Goal: Check status: Check status

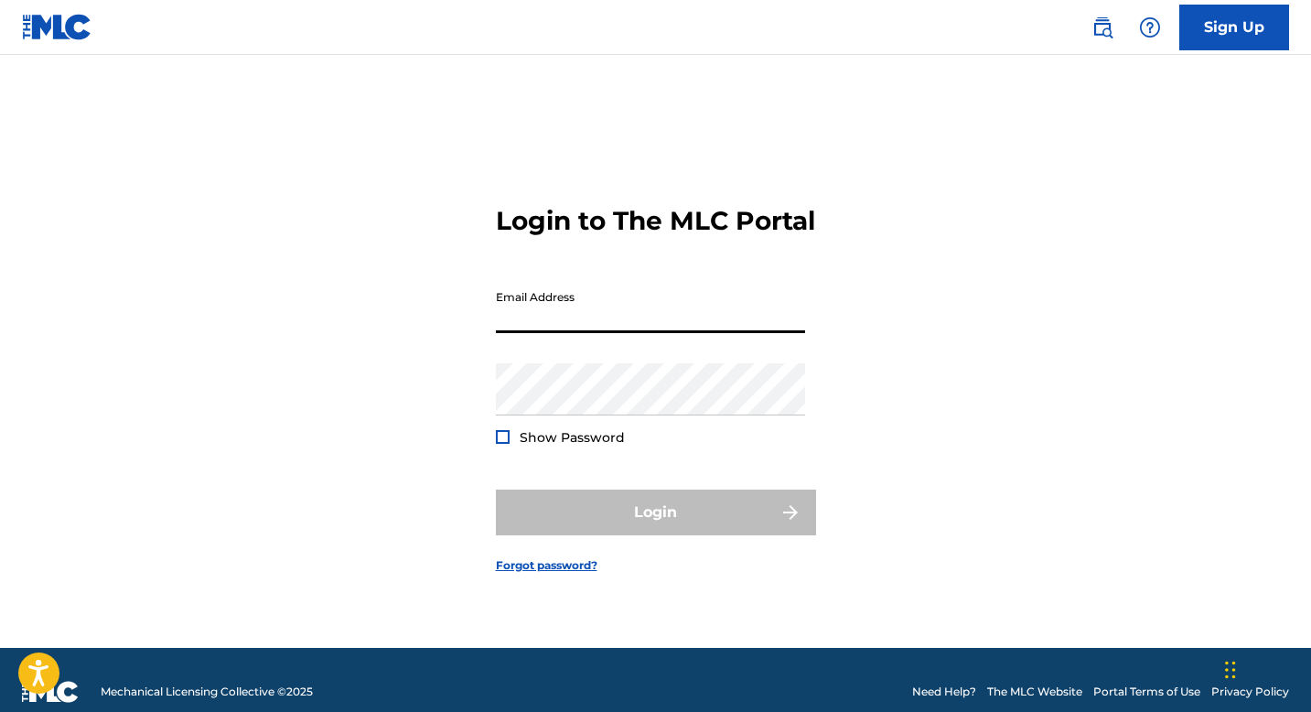
type input "[EMAIL_ADDRESS][DOMAIN_NAME]"
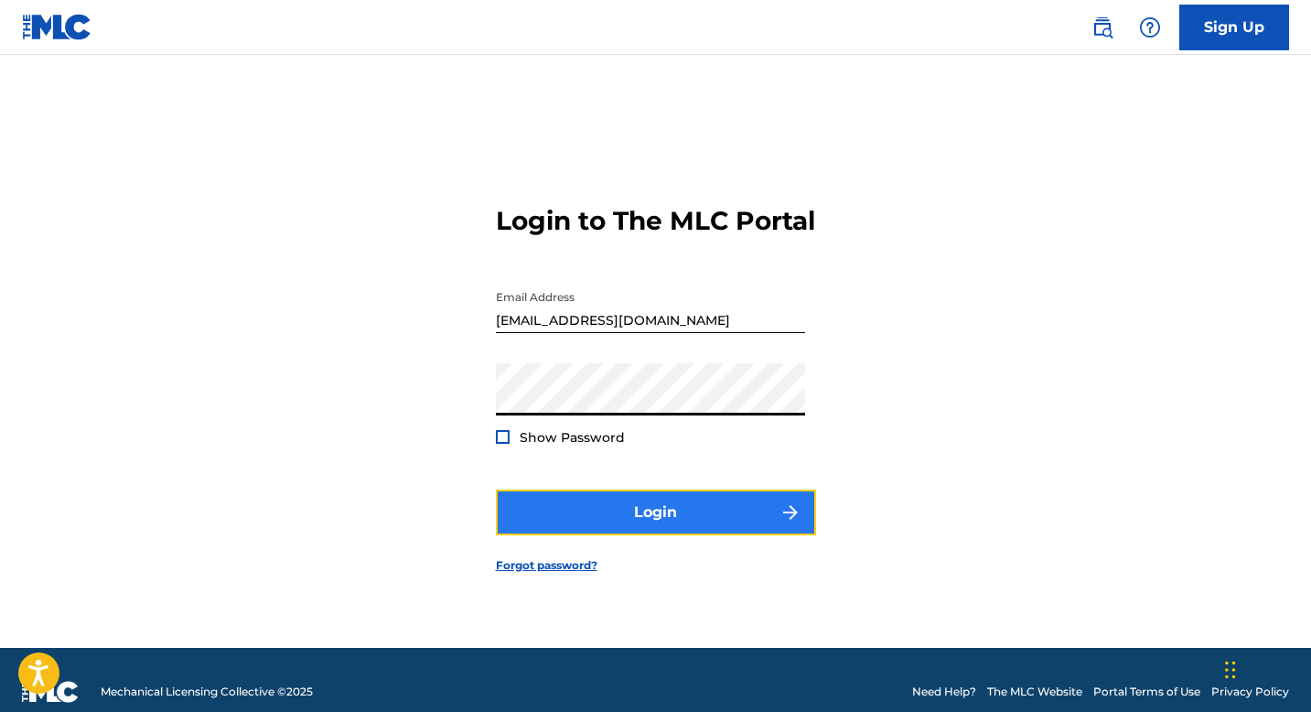
click at [588, 516] on button "Login" at bounding box center [656, 513] width 320 height 46
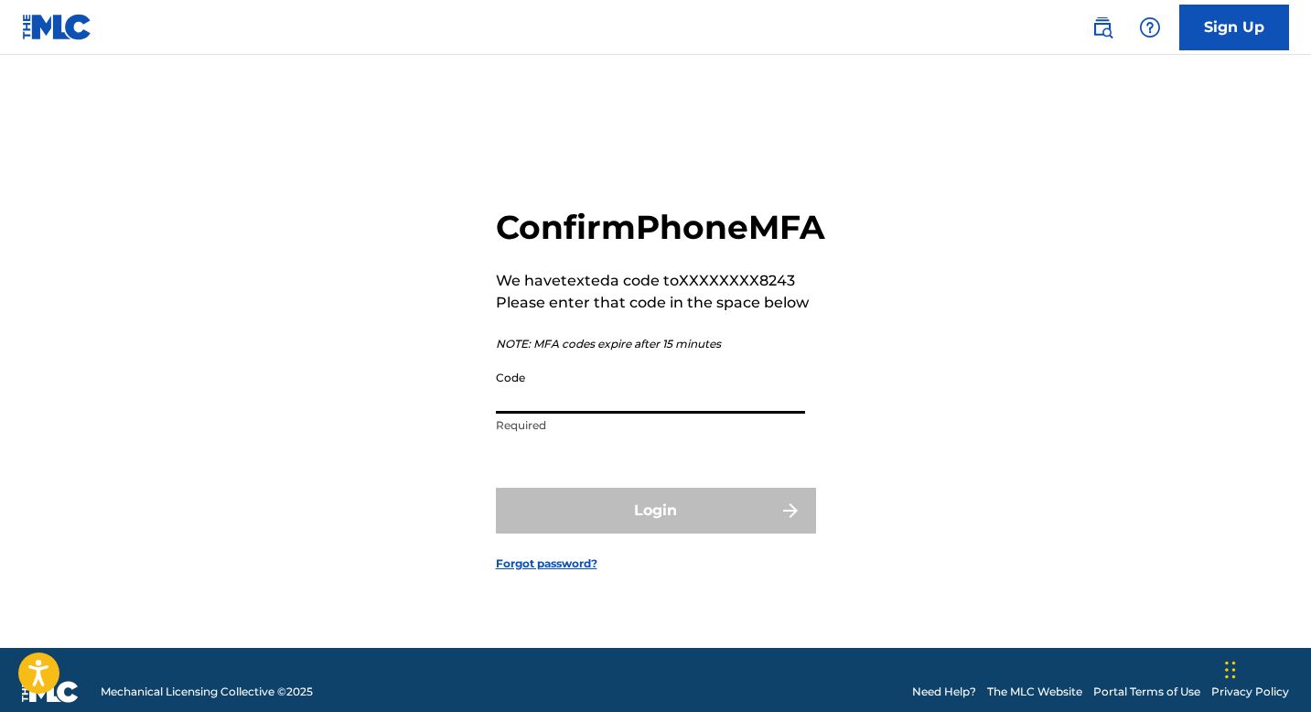
click at [554, 412] on input "Code" at bounding box center [650, 387] width 309 height 52
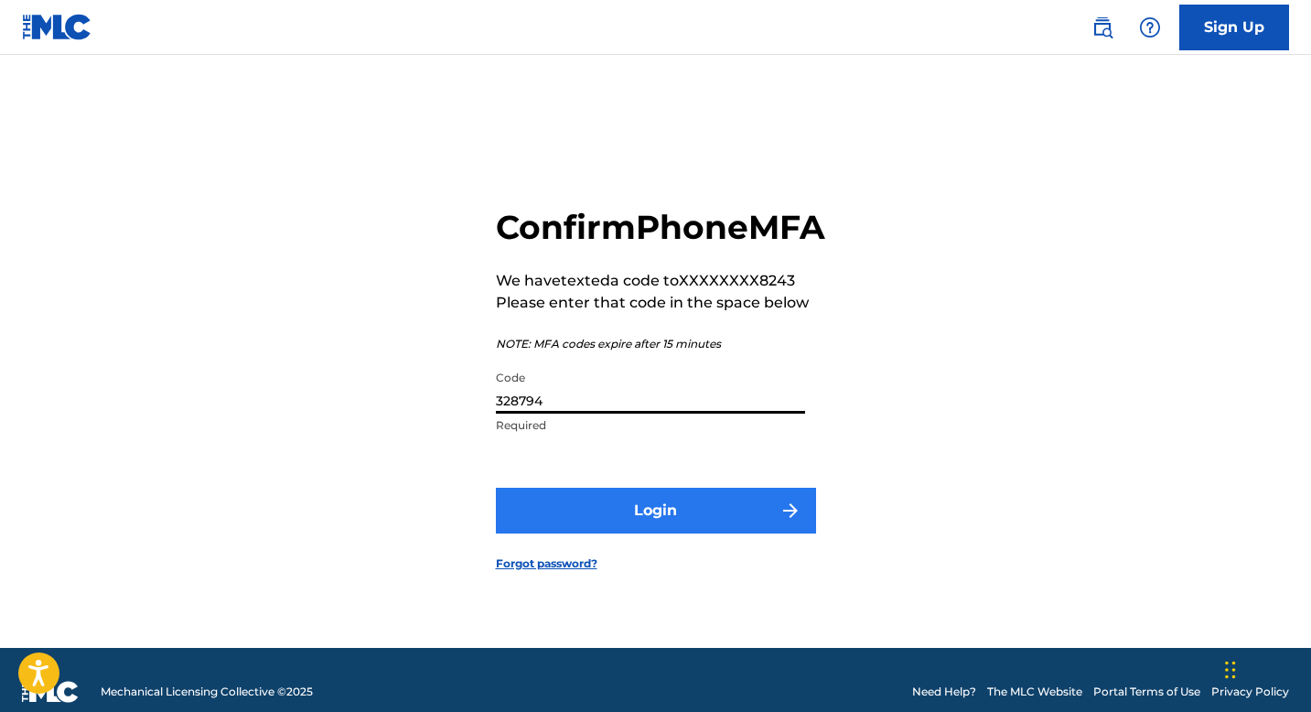
type input "328794"
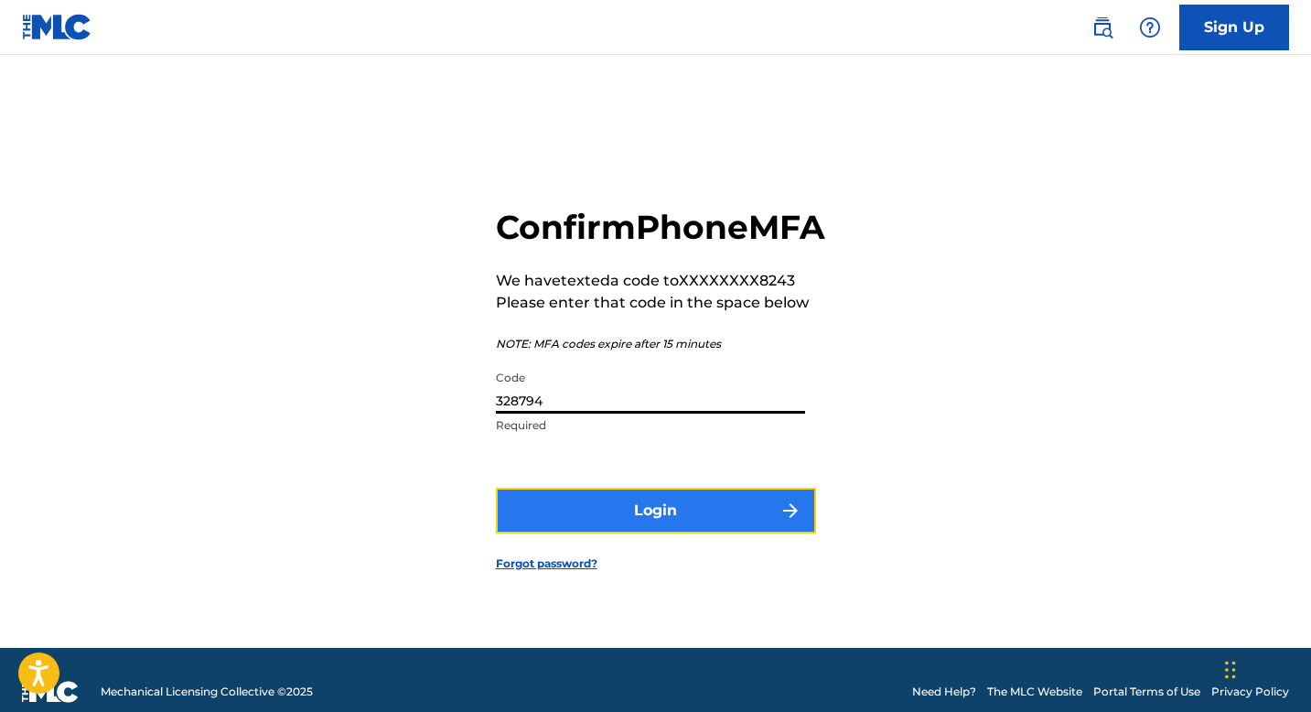
click at [598, 524] on button "Login" at bounding box center [656, 511] width 320 height 46
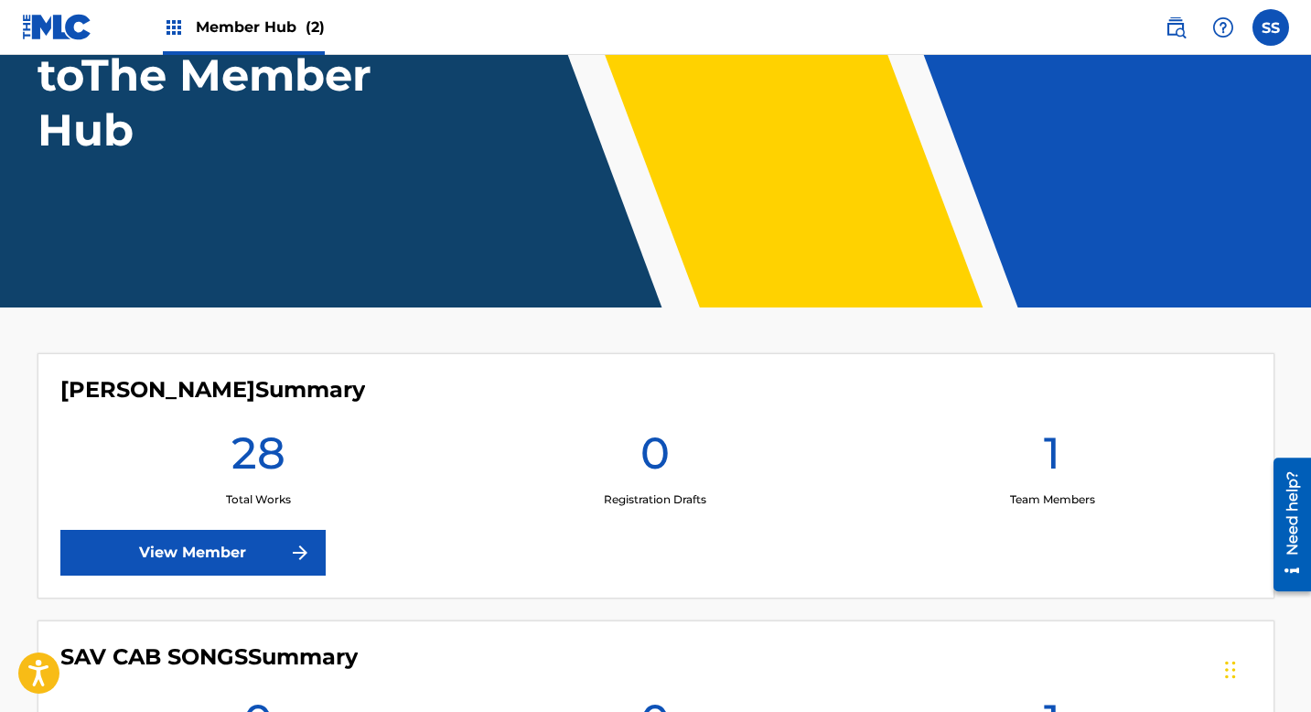
scroll to position [459, 0]
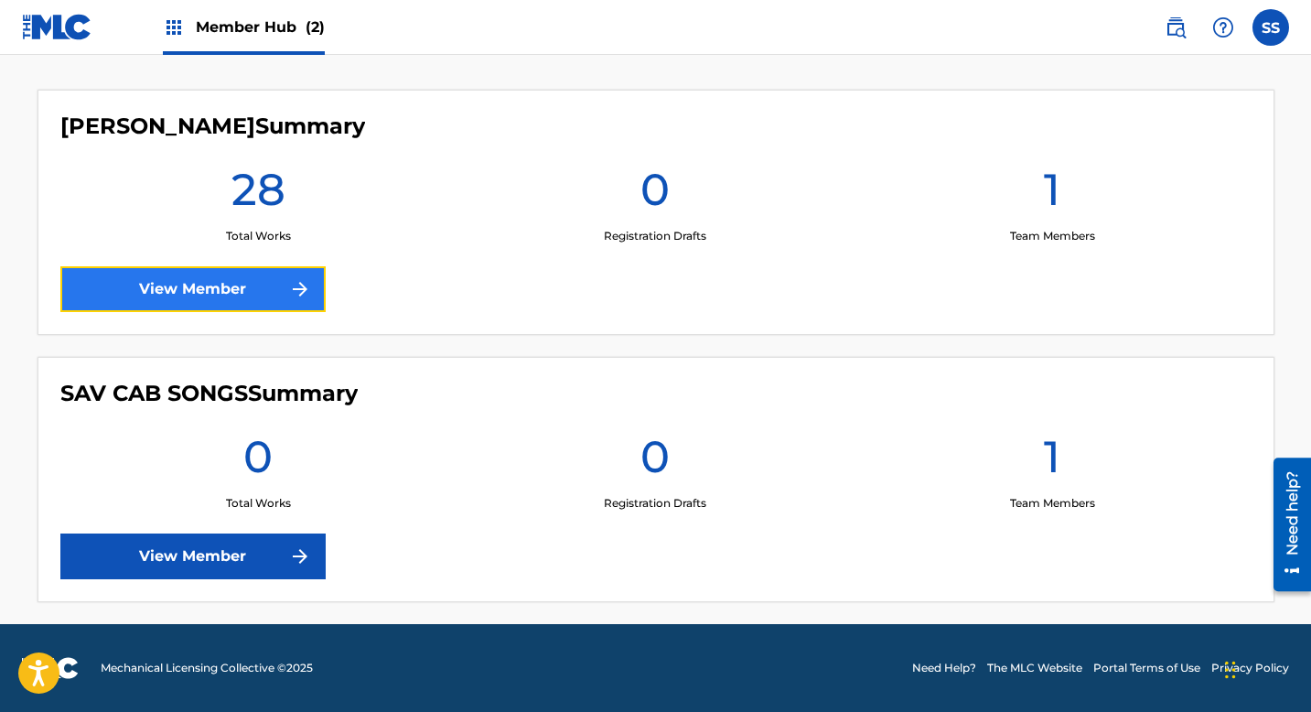
click at [181, 276] on link "View Member" at bounding box center [192, 289] width 265 height 46
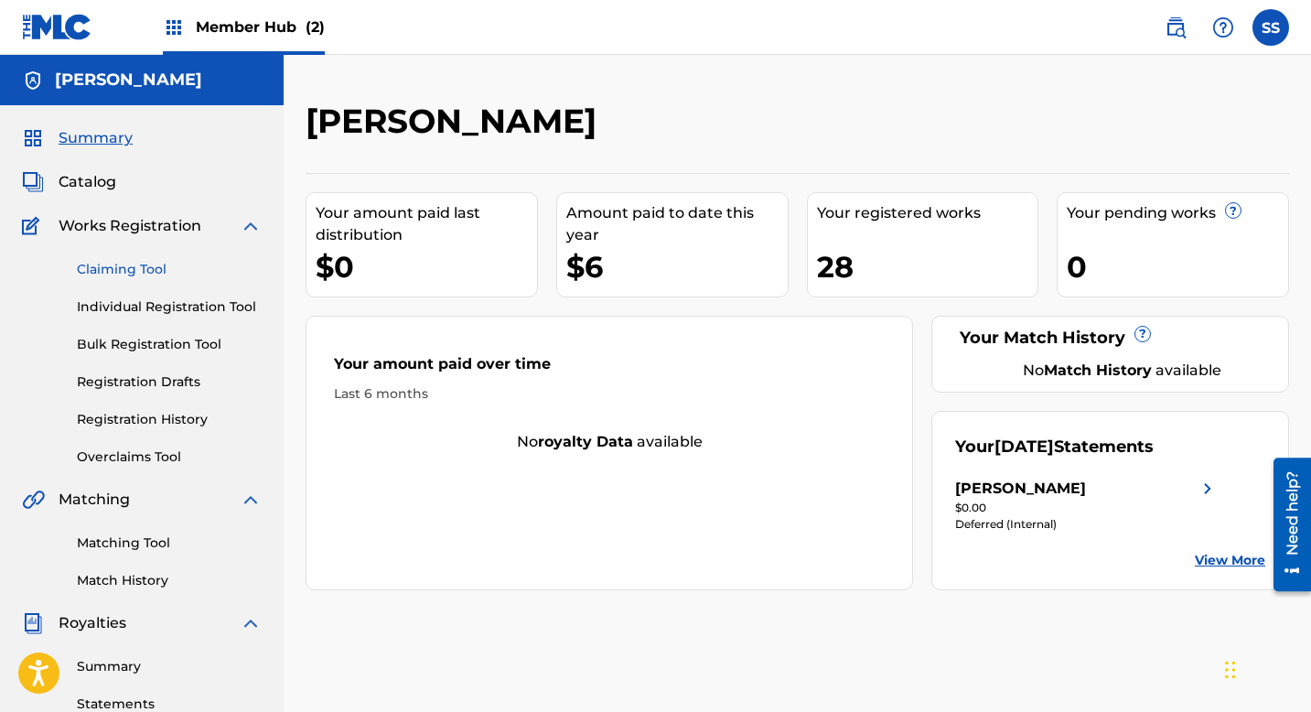
click at [149, 272] on link "Claiming Tool" at bounding box center [169, 269] width 185 height 19
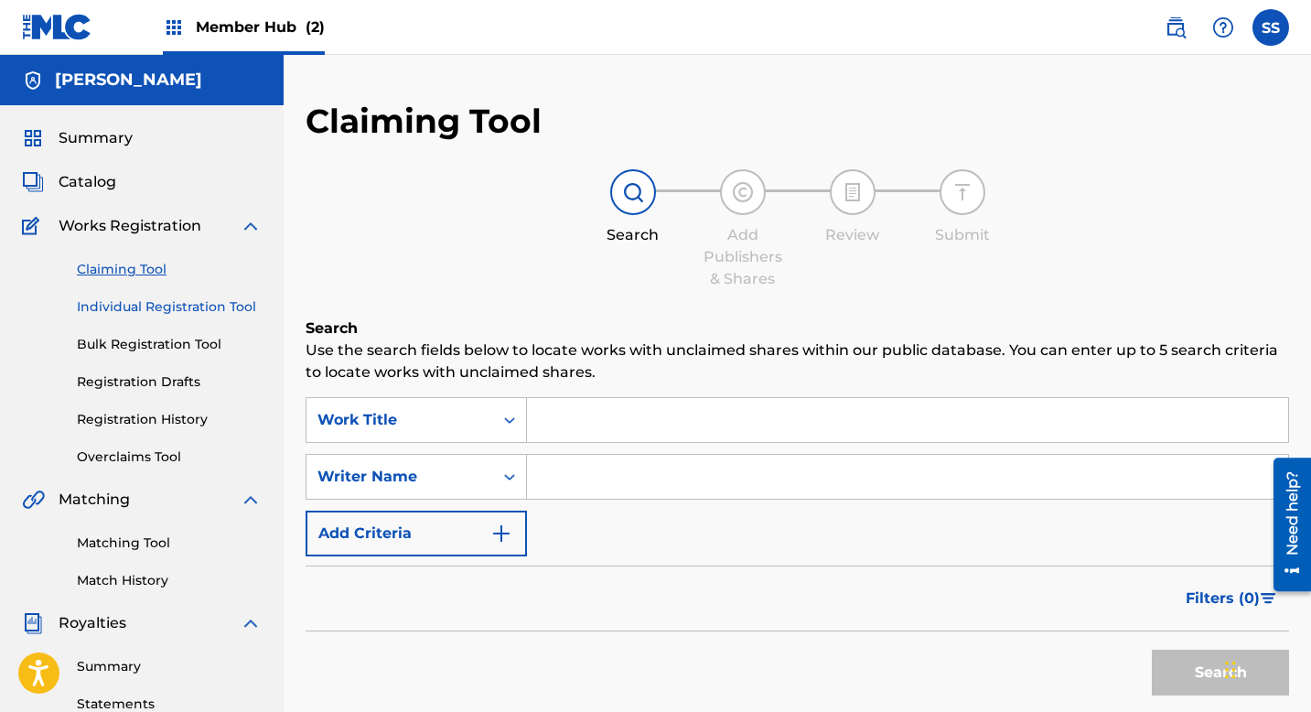
click at [143, 311] on link "Individual Registration Tool" at bounding box center [169, 306] width 185 height 19
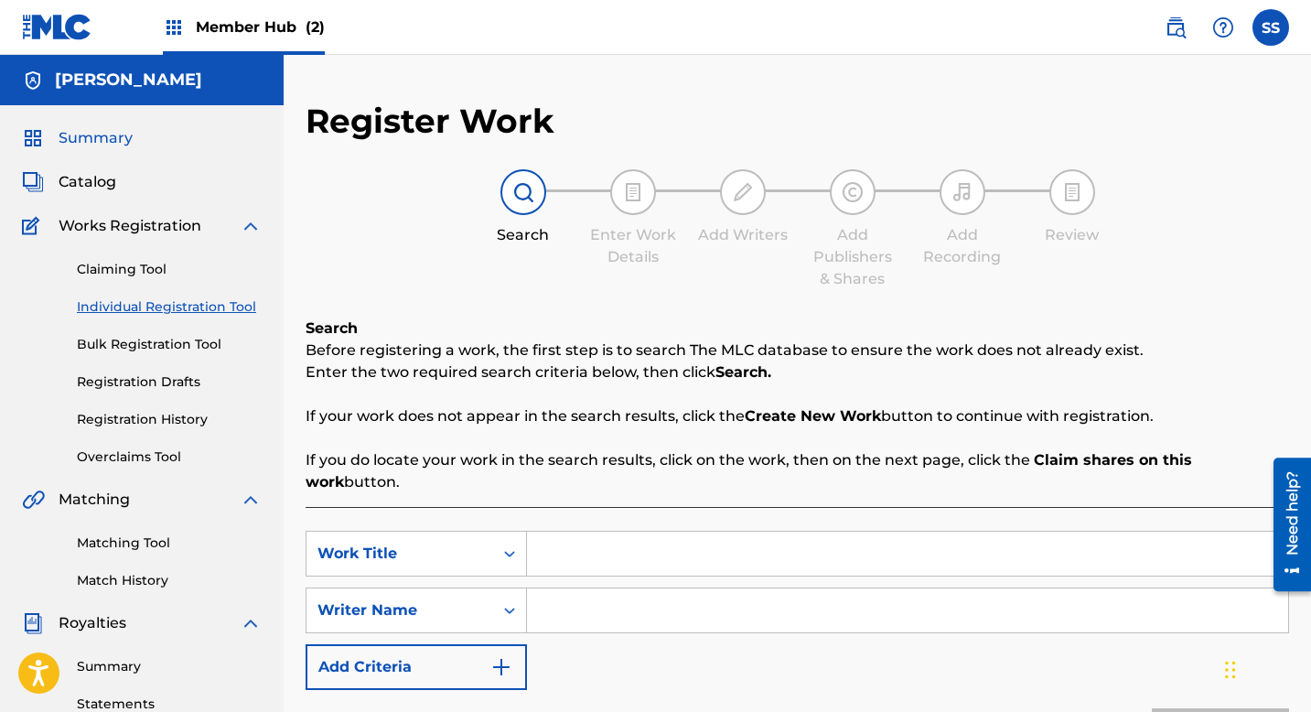
click at [103, 133] on span "Summary" at bounding box center [96, 138] width 74 height 22
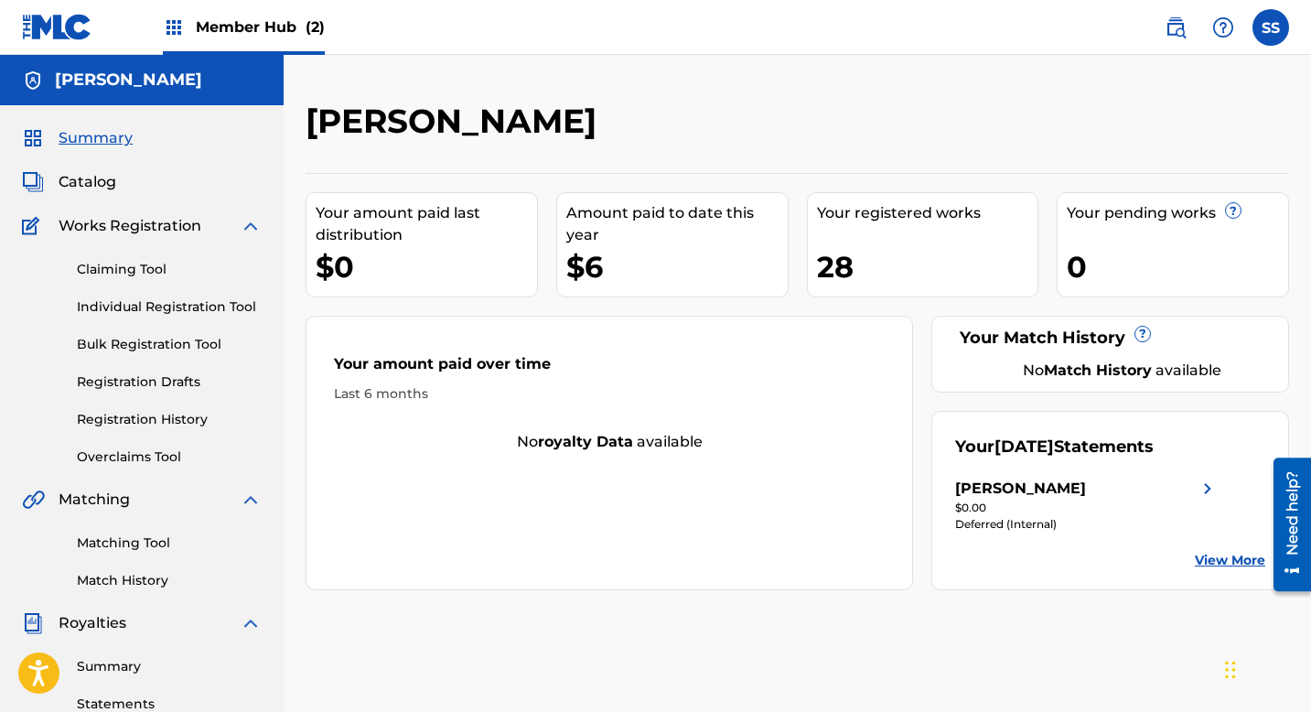
click at [1225, 552] on link "View More" at bounding box center [1230, 560] width 70 height 19
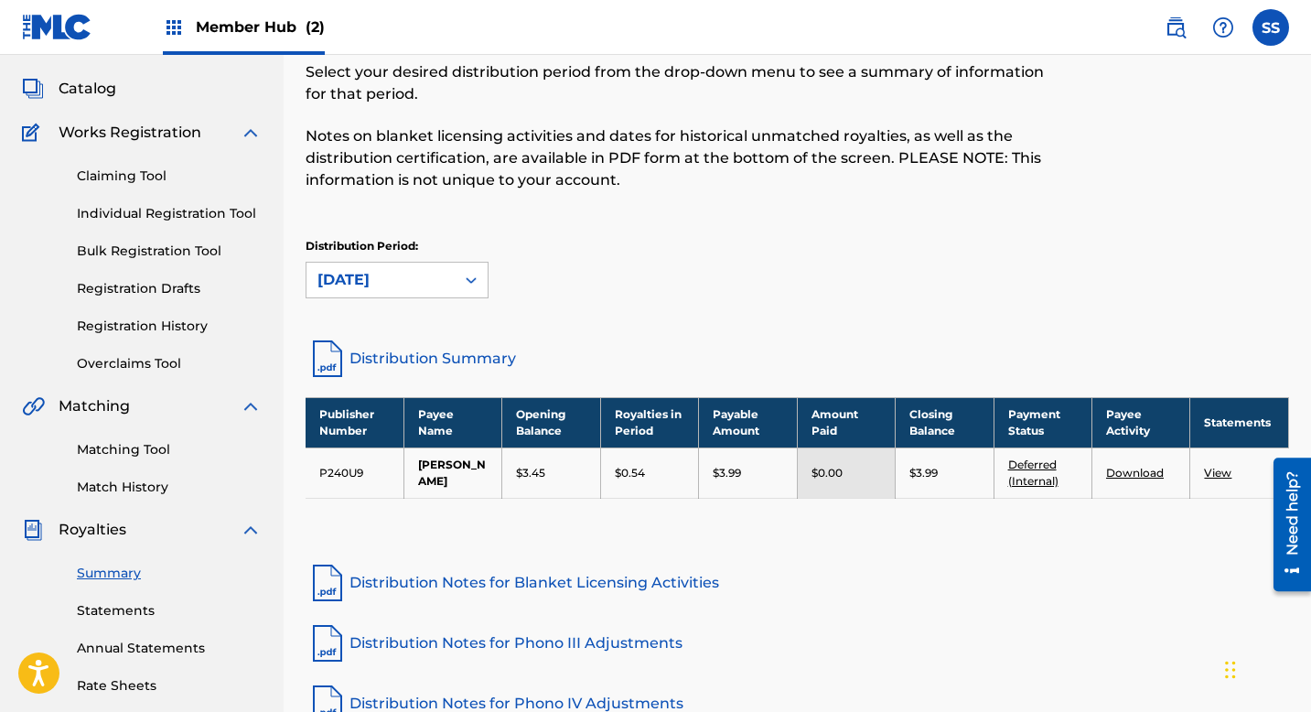
scroll to position [160, 0]
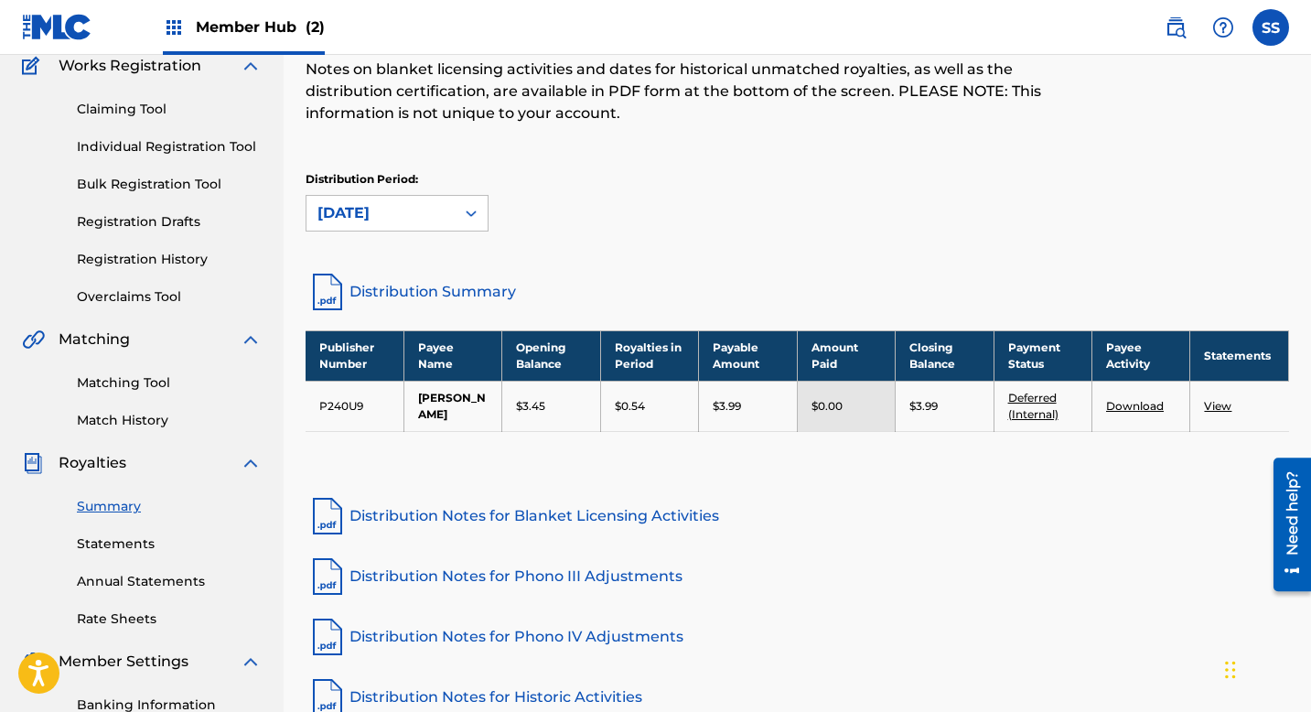
click at [1034, 400] on link "Deferred (Internal)" at bounding box center [1033, 406] width 50 height 30
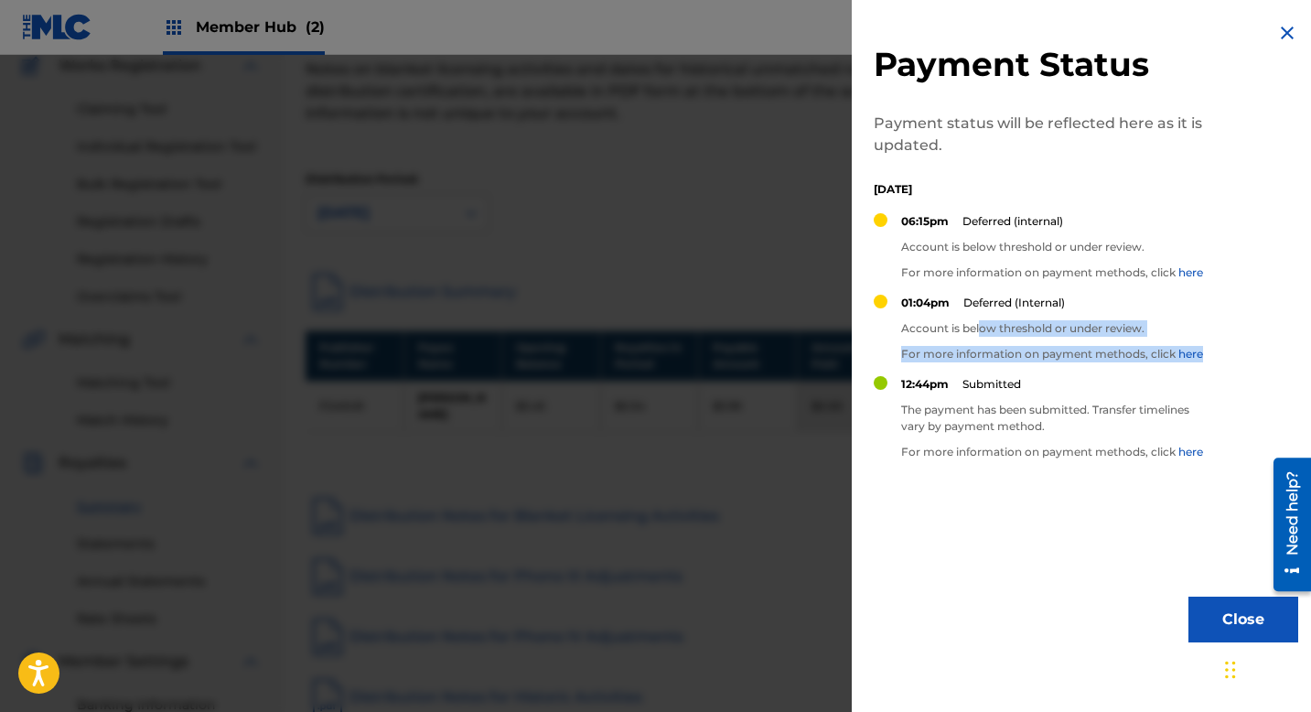
drag, startPoint x: 980, startPoint y: 328, endPoint x: 1166, endPoint y: 366, distance: 189.7
click at [1166, 366] on div "01:04pm Deferred (Internal) Account is below threshold or under review. For mor…" at bounding box center [1052, 335] width 302 height 81
click at [1283, 45] on div "Payment Status Payment status will be reflected here as it is updated. [DATE] 0…" at bounding box center [1086, 332] width 469 height 664
click at [1279, 29] on img at bounding box center [1288, 33] width 22 height 22
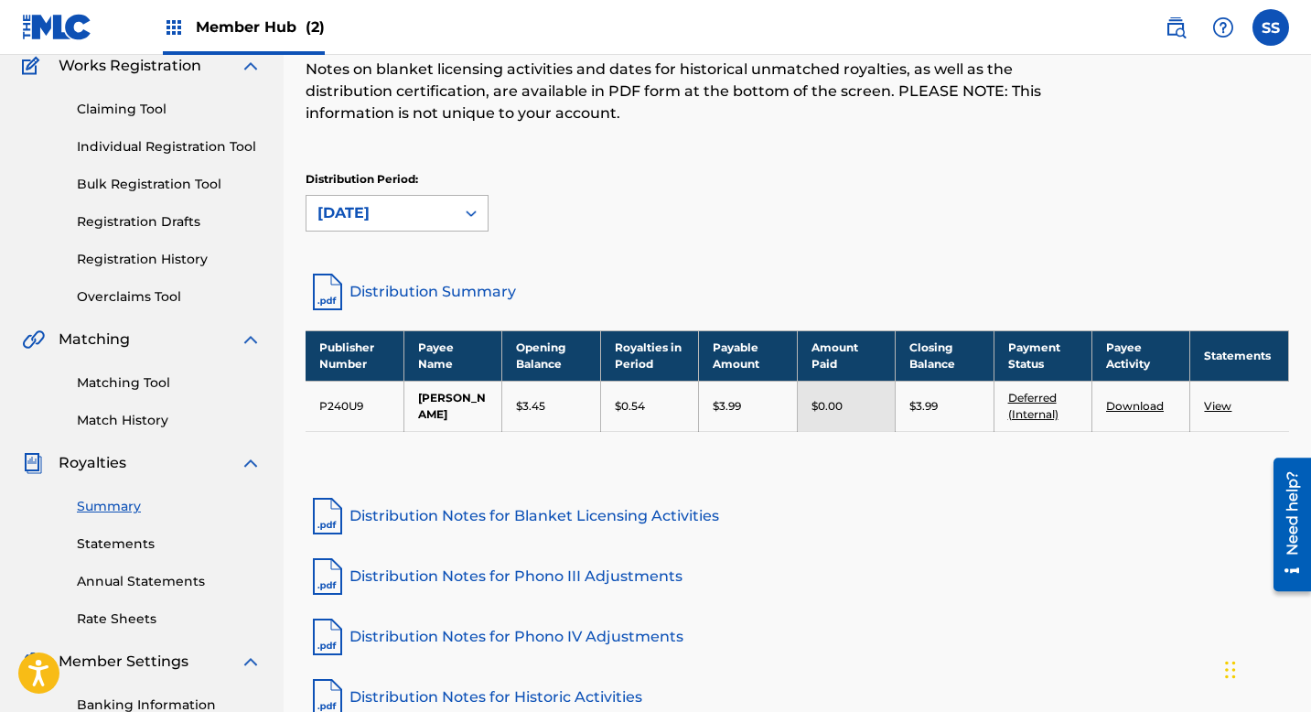
click at [419, 202] on div "[DATE]" at bounding box center [381, 213] width 126 height 22
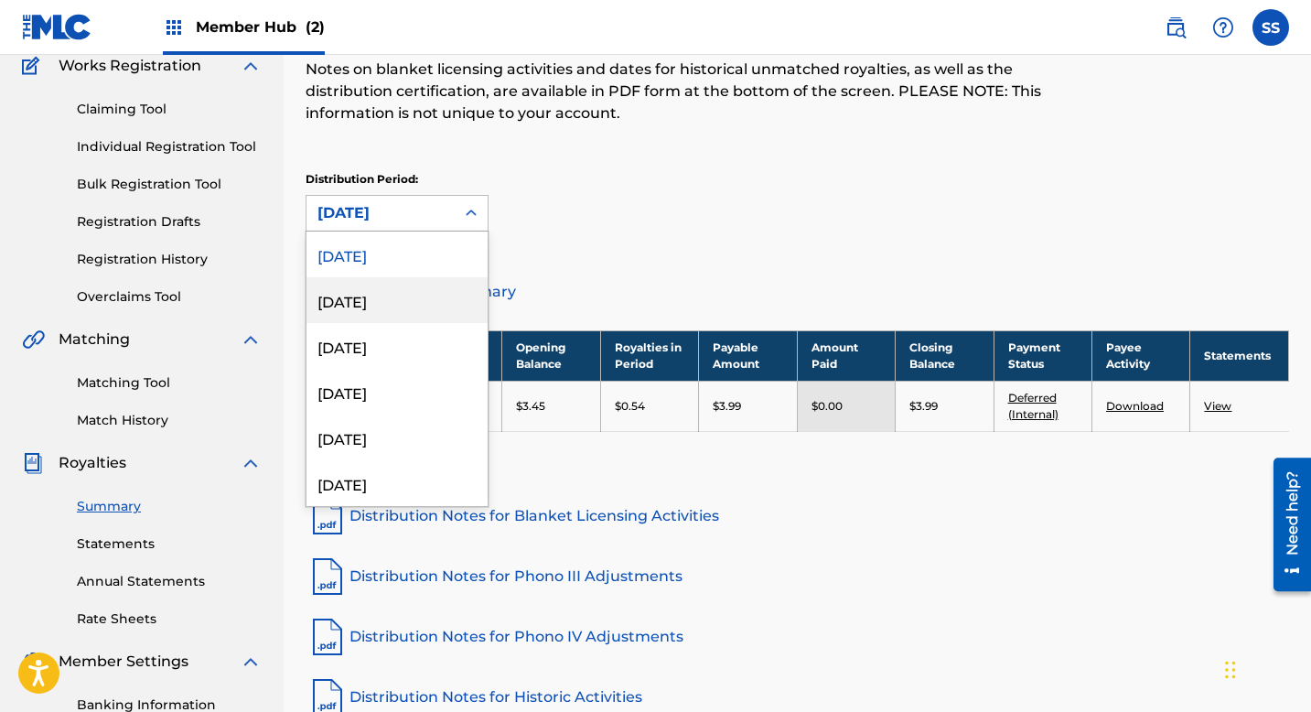
click at [398, 289] on div "[DATE]" at bounding box center [397, 300] width 181 height 46
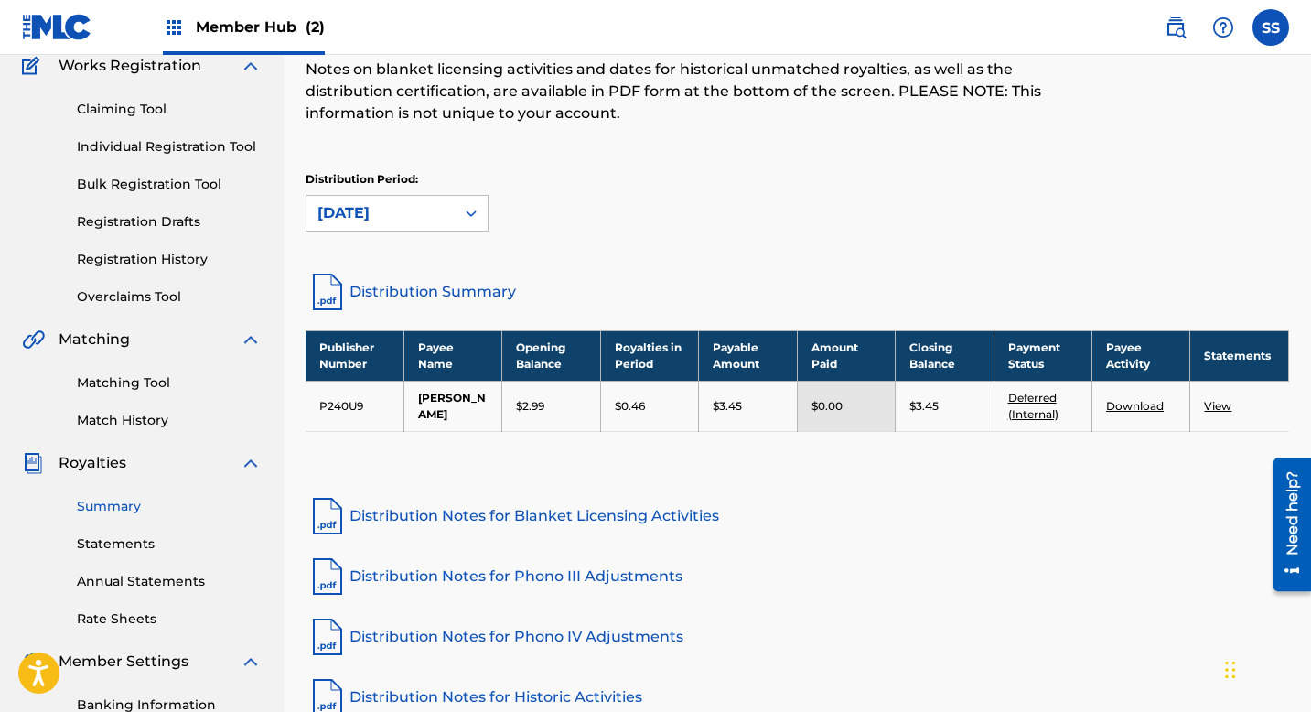
click at [1023, 400] on link "Deferred (Internal)" at bounding box center [1033, 406] width 50 height 30
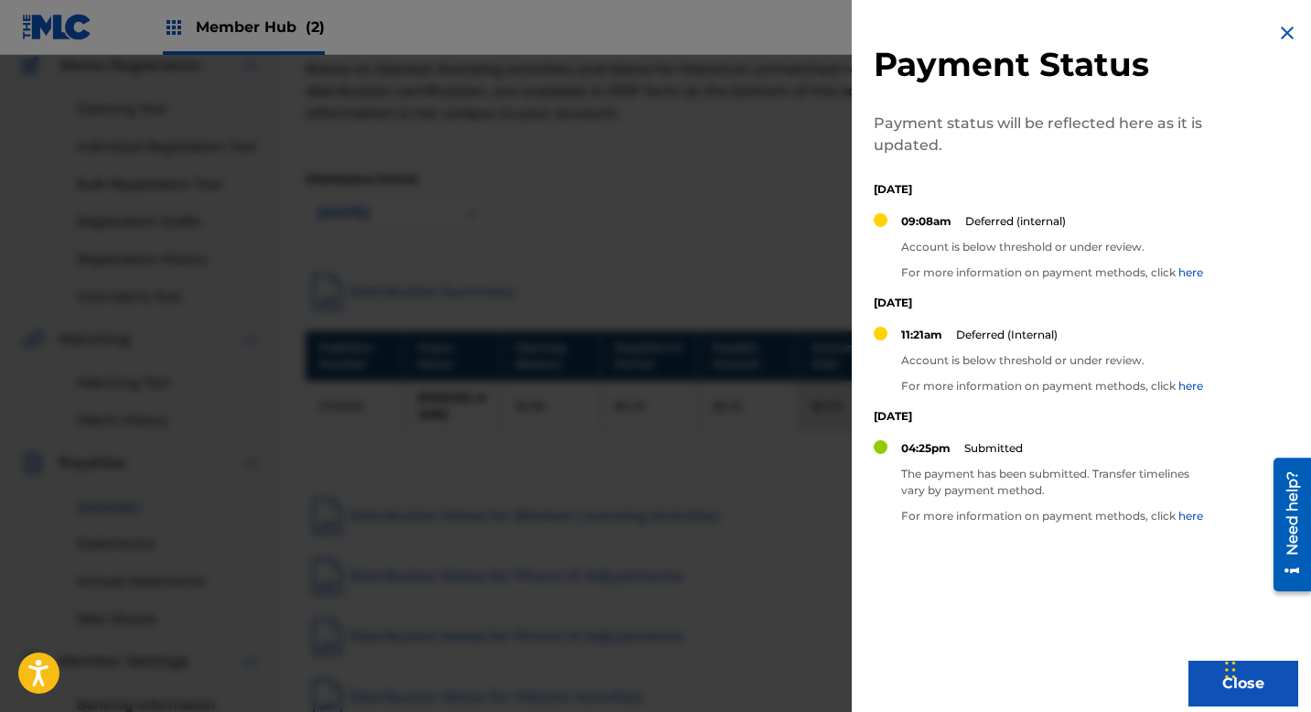
click at [1284, 26] on img at bounding box center [1288, 33] width 22 height 22
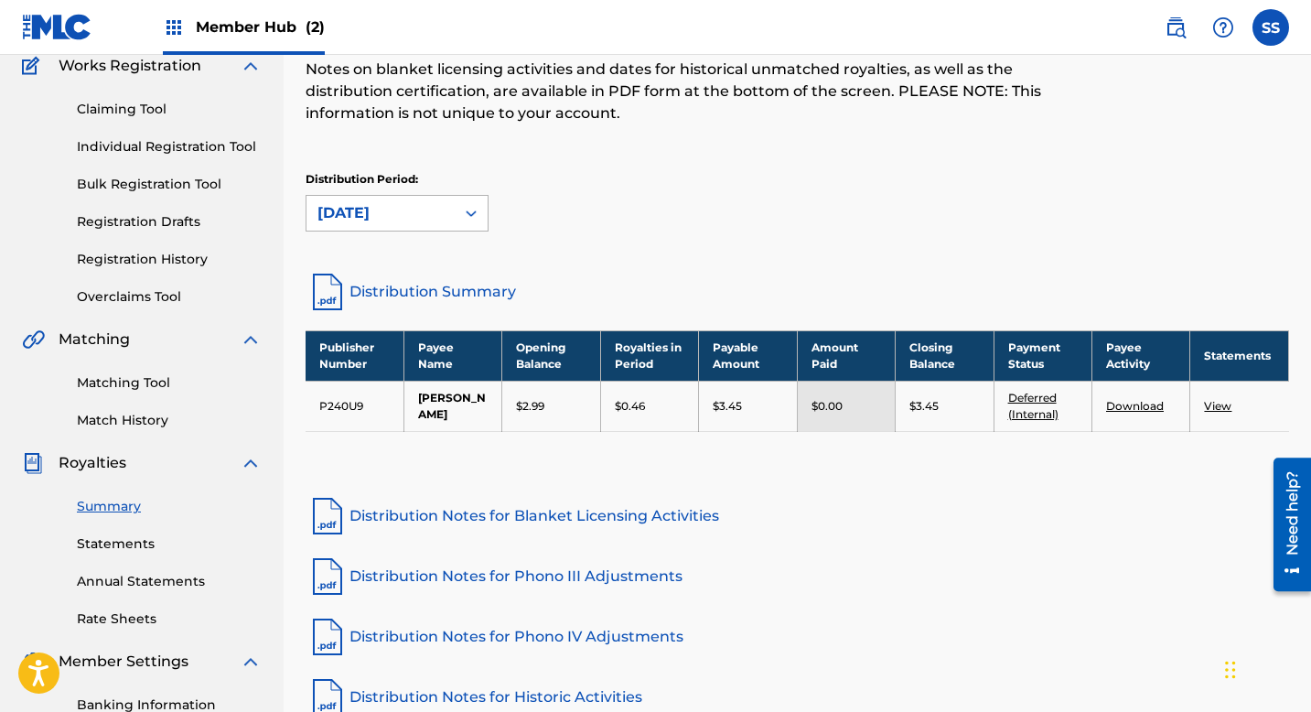
click at [392, 221] on div "[DATE]" at bounding box center [381, 213] width 126 height 22
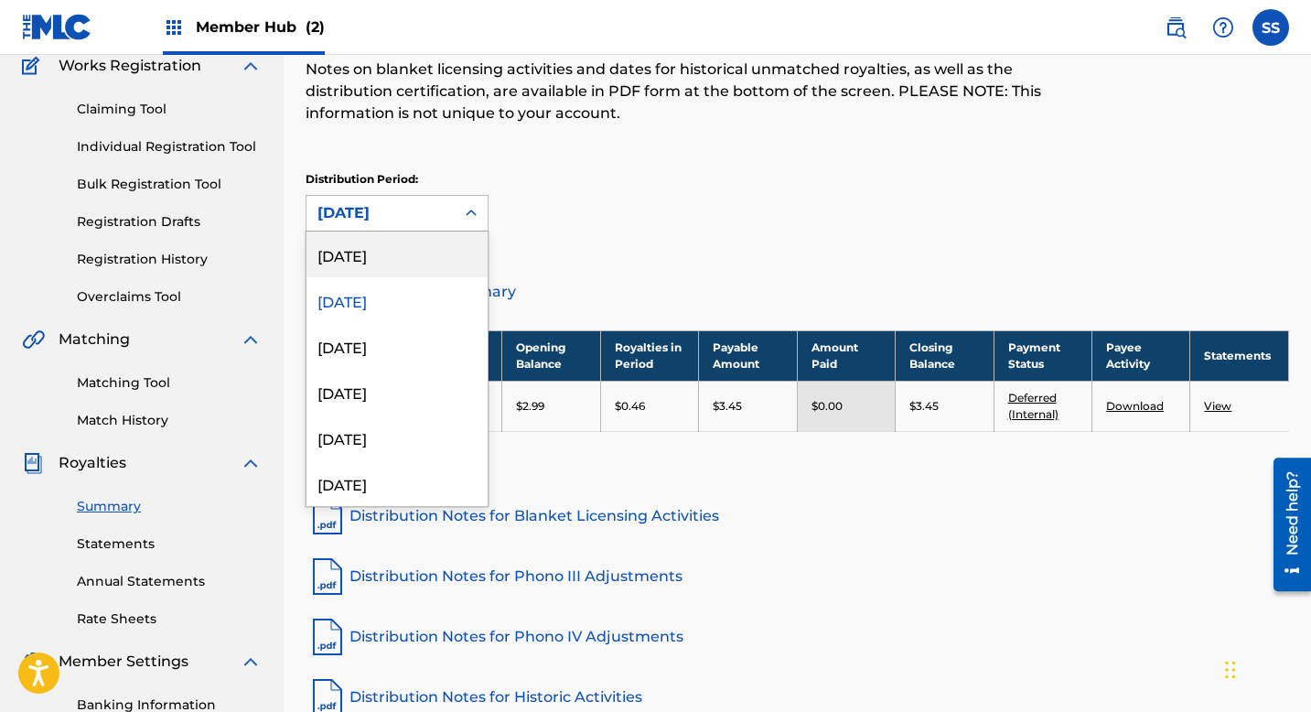
click at [401, 266] on div "[DATE]" at bounding box center [397, 255] width 181 height 46
click at [418, 212] on div "[DATE]" at bounding box center [381, 213] width 126 height 22
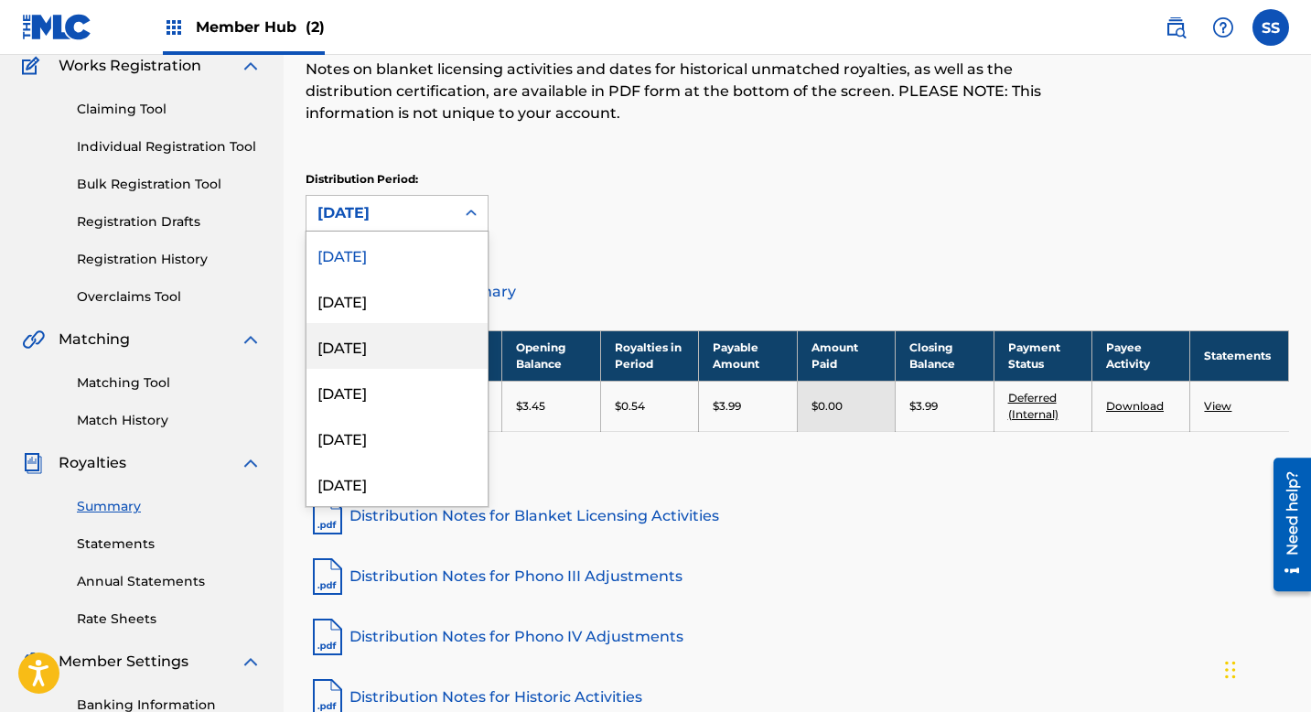
click at [402, 348] on div "[DATE]" at bounding box center [397, 346] width 181 height 46
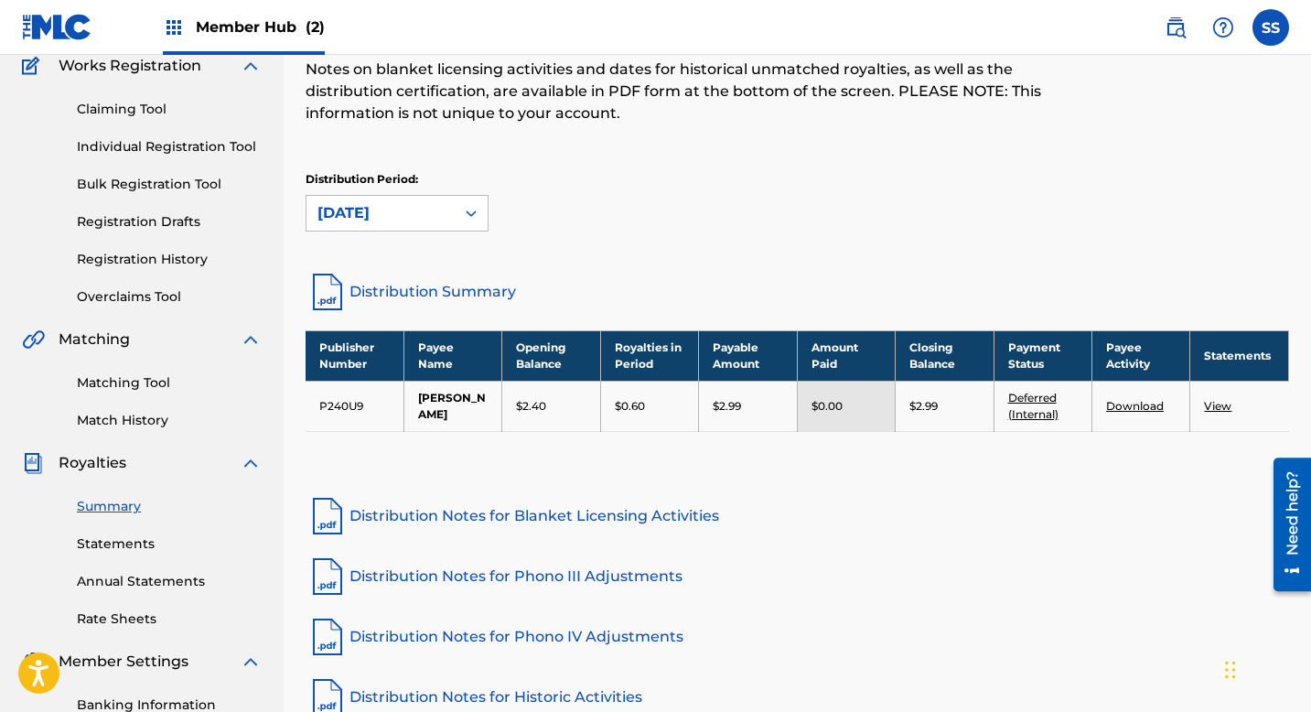
click at [422, 206] on div "[DATE]" at bounding box center [381, 213] width 126 height 22
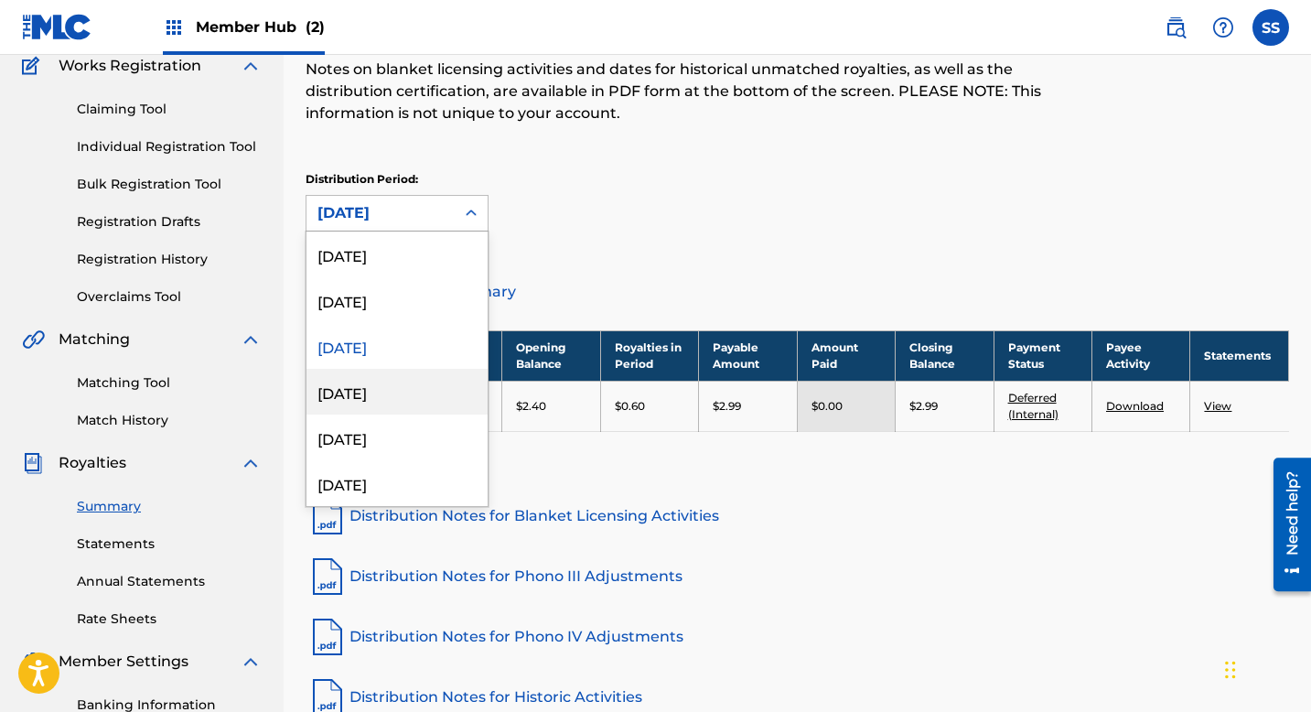
click at [369, 404] on div "[DATE]" at bounding box center [397, 392] width 181 height 46
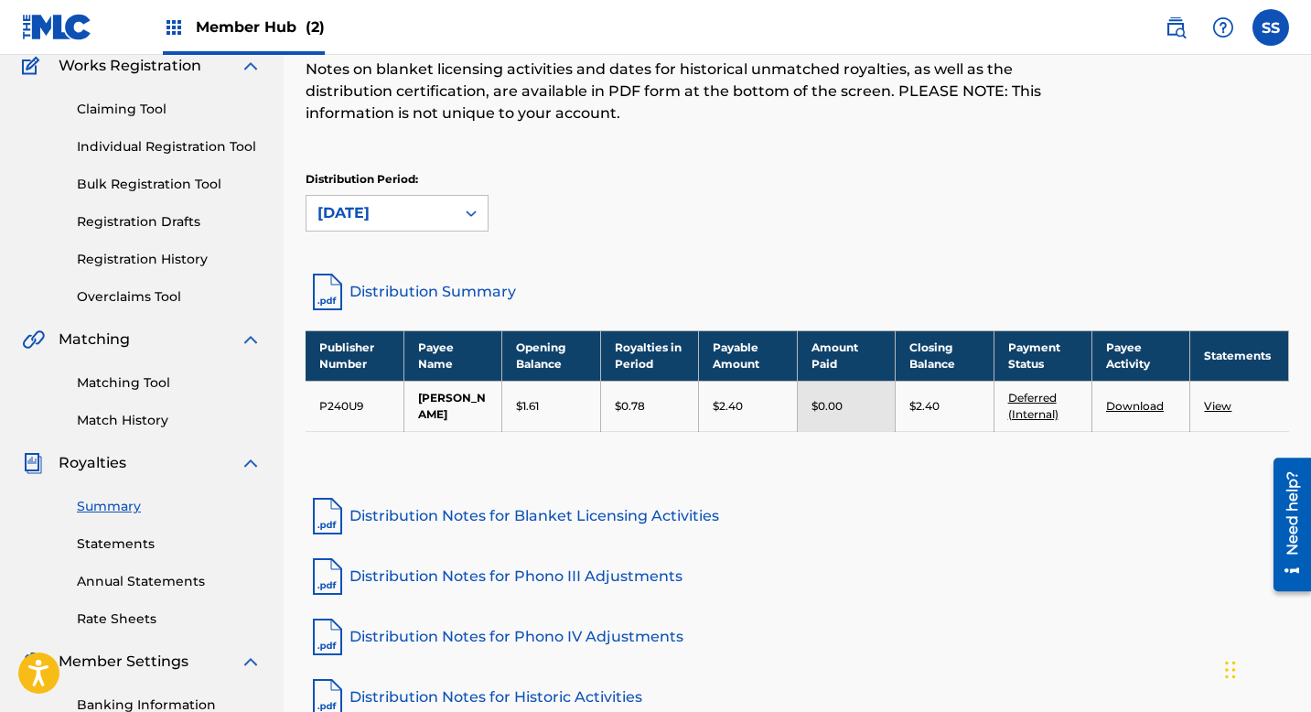
click at [372, 208] on div "[DATE]" at bounding box center [381, 213] width 126 height 22
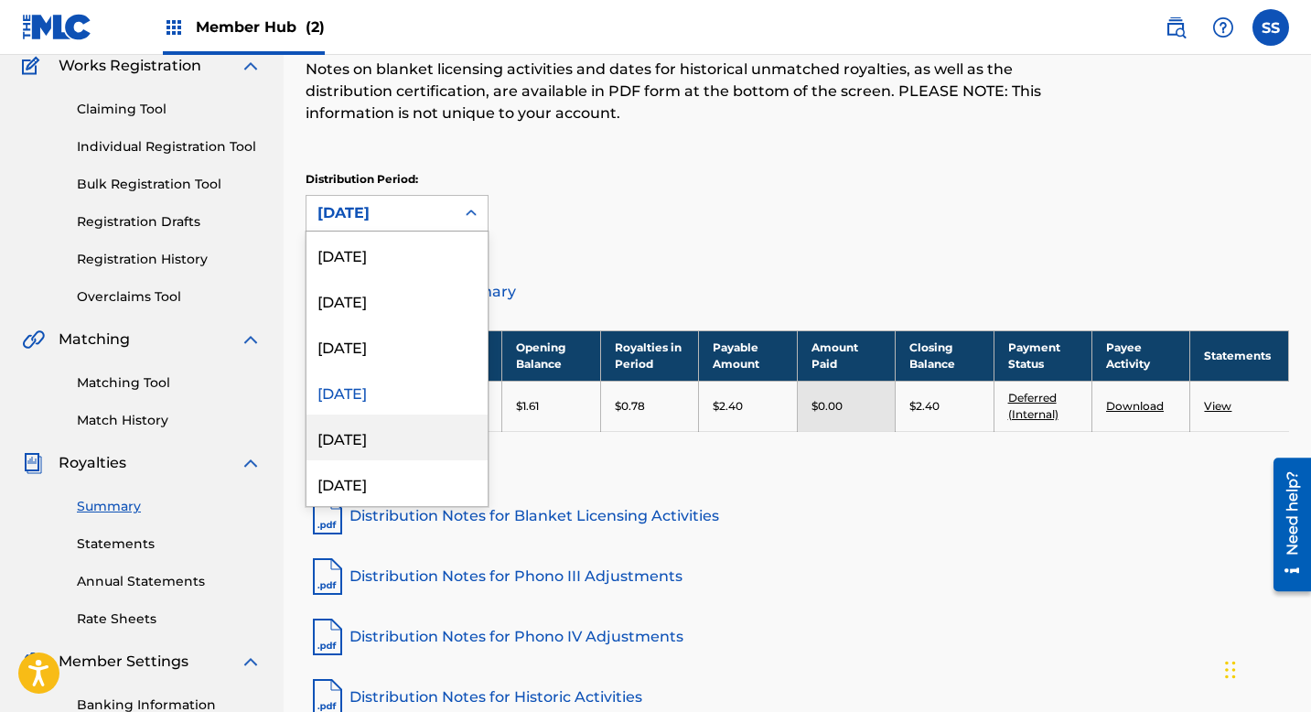
click at [375, 433] on div "[DATE]" at bounding box center [397, 438] width 181 height 46
click at [373, 221] on div "[DATE]" at bounding box center [381, 213] width 126 height 22
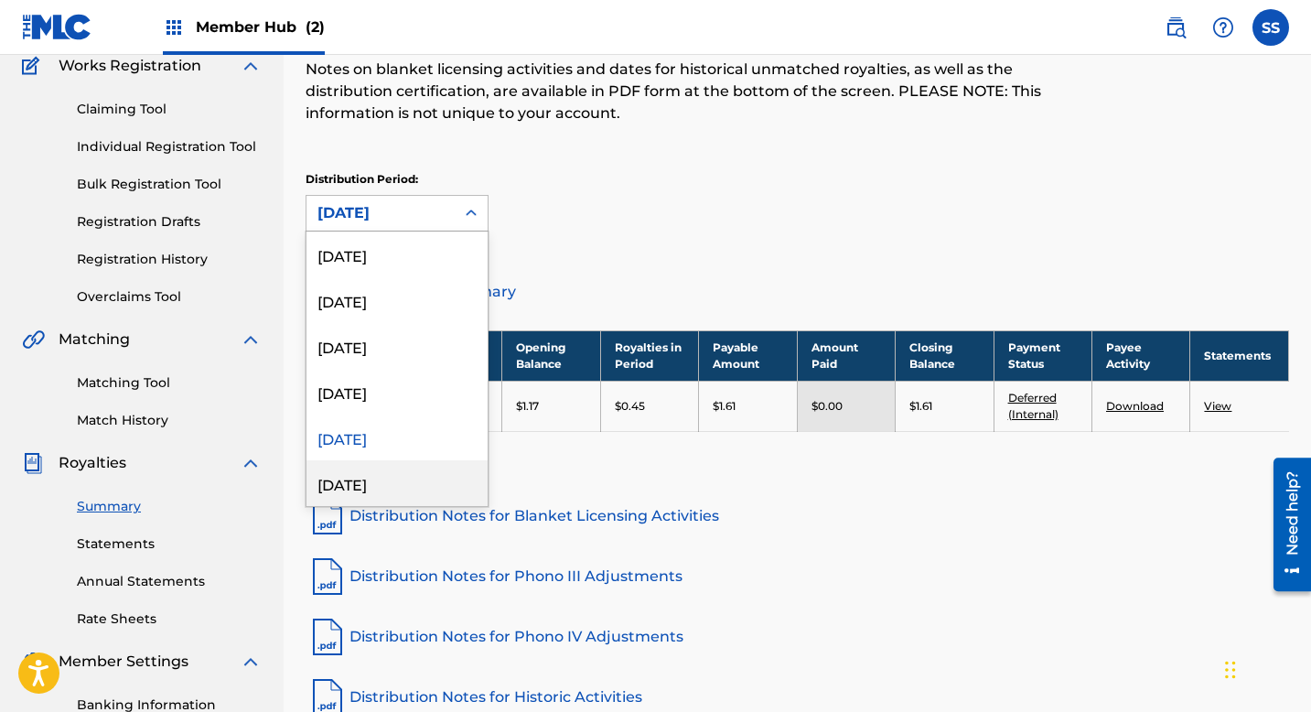
click at [374, 480] on div "[DATE]" at bounding box center [397, 483] width 181 height 46
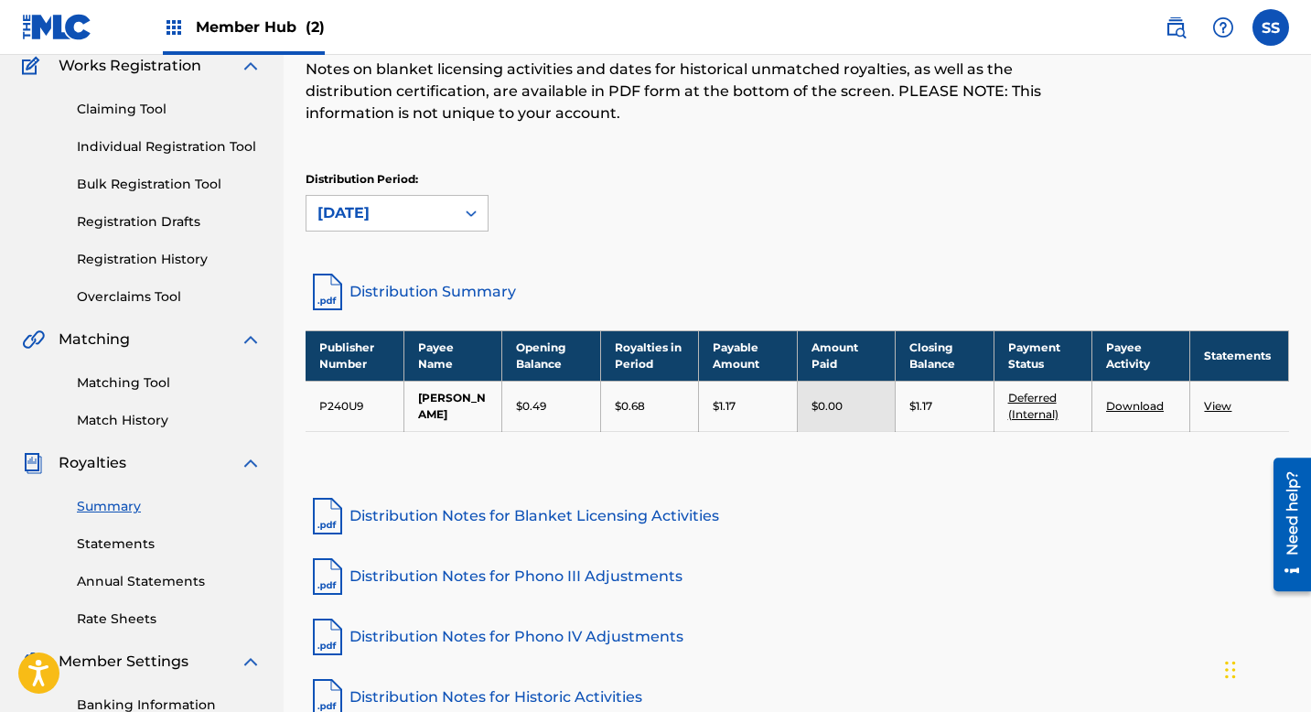
click at [366, 210] on div "[DATE]" at bounding box center [381, 213] width 126 height 22
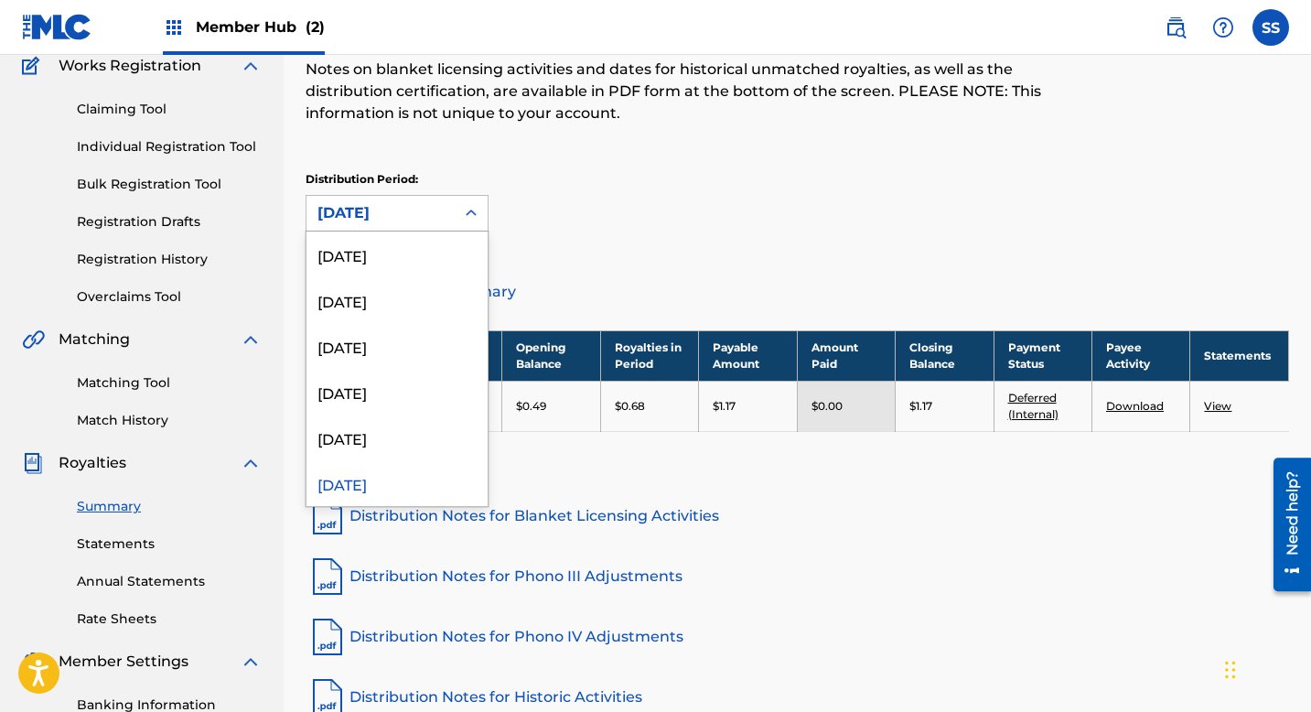
scroll to position [15, 0]
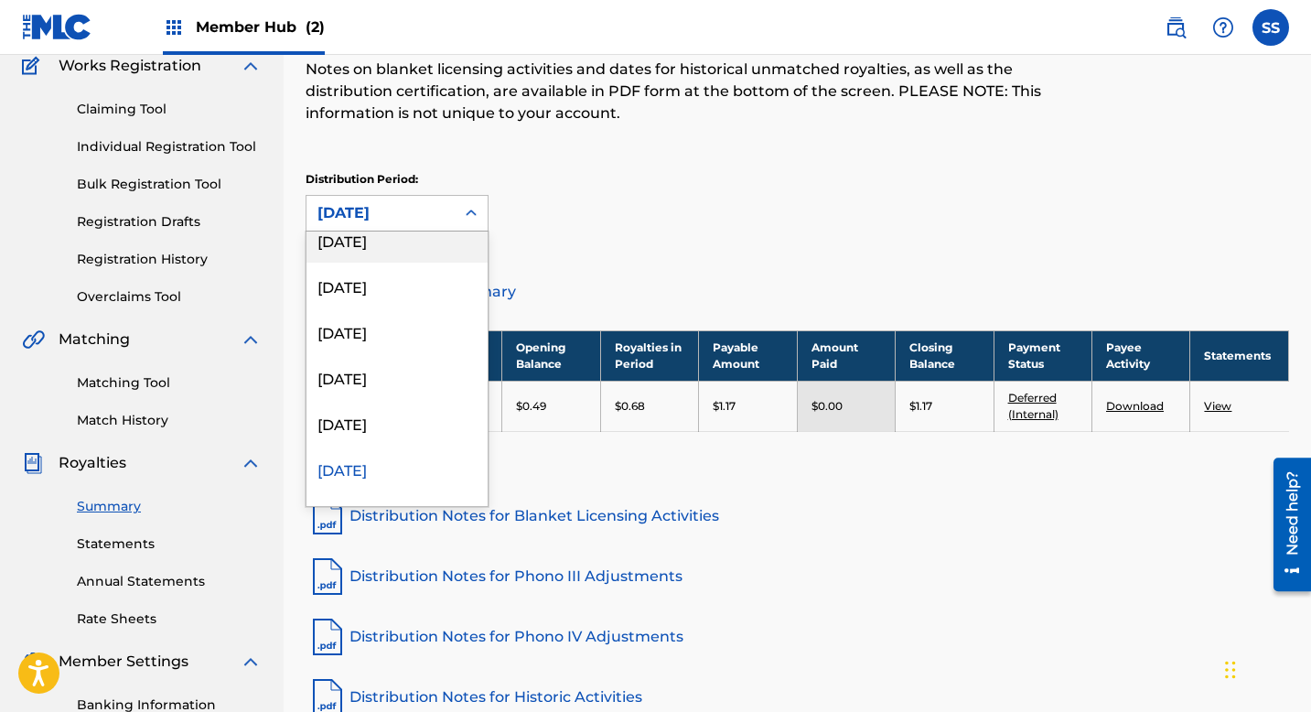
click at [368, 240] on div "[DATE]" at bounding box center [397, 240] width 181 height 46
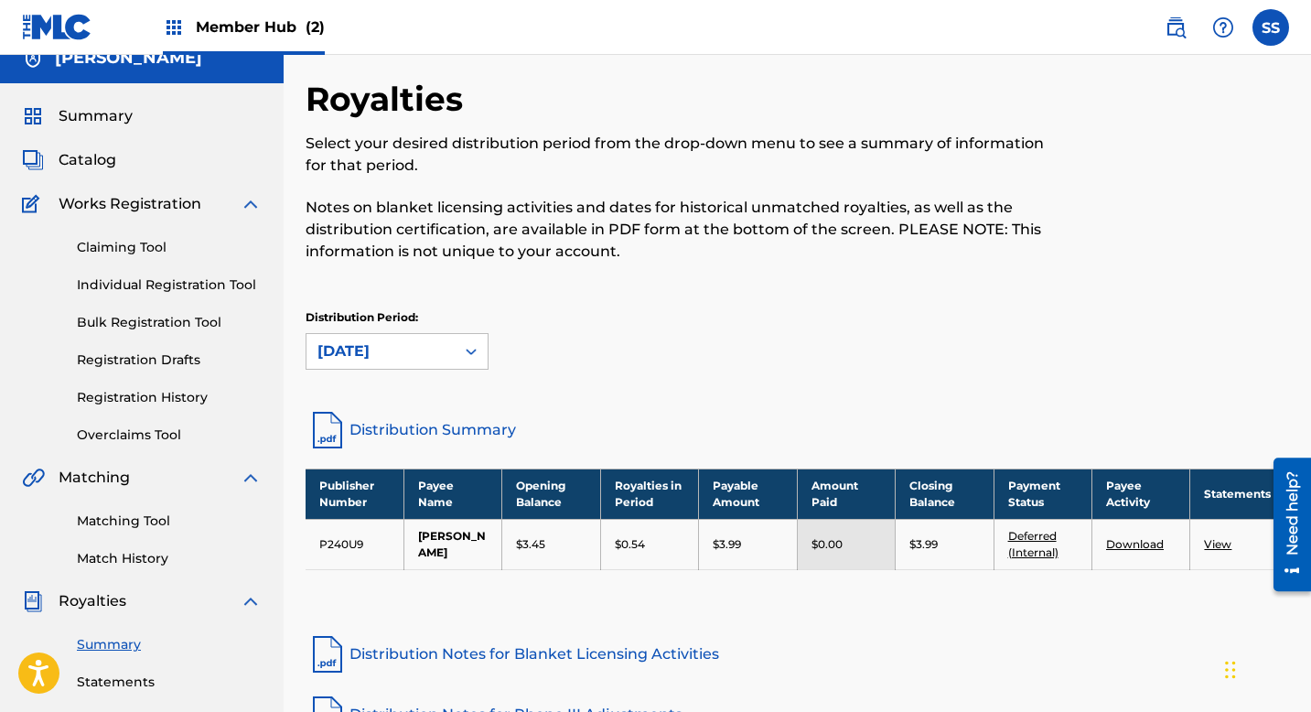
scroll to position [0, 0]
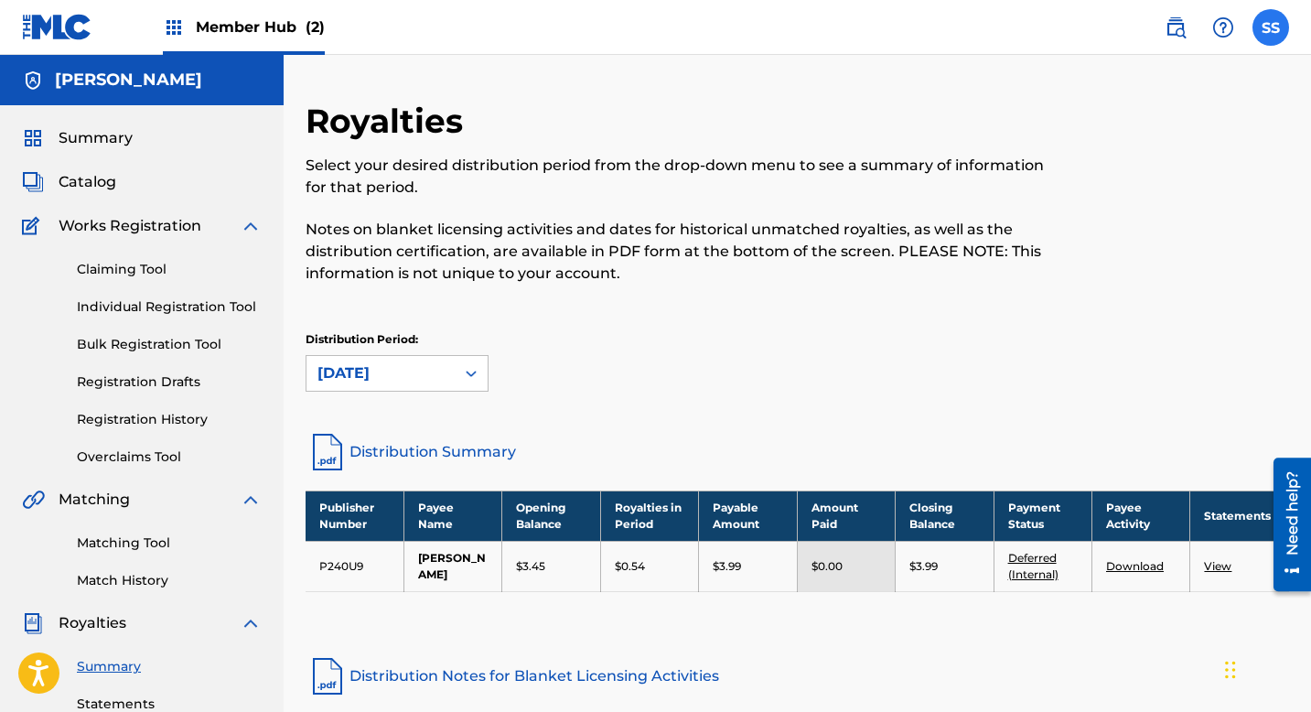
click at [1276, 20] on label at bounding box center [1271, 27] width 37 height 37
click at [1271, 27] on input "SS [PERSON_NAME] [EMAIL_ADDRESS][DOMAIN_NAME] Notification Preferences Profile …" at bounding box center [1271, 27] width 0 height 0
